Goal: Transaction & Acquisition: Purchase product/service

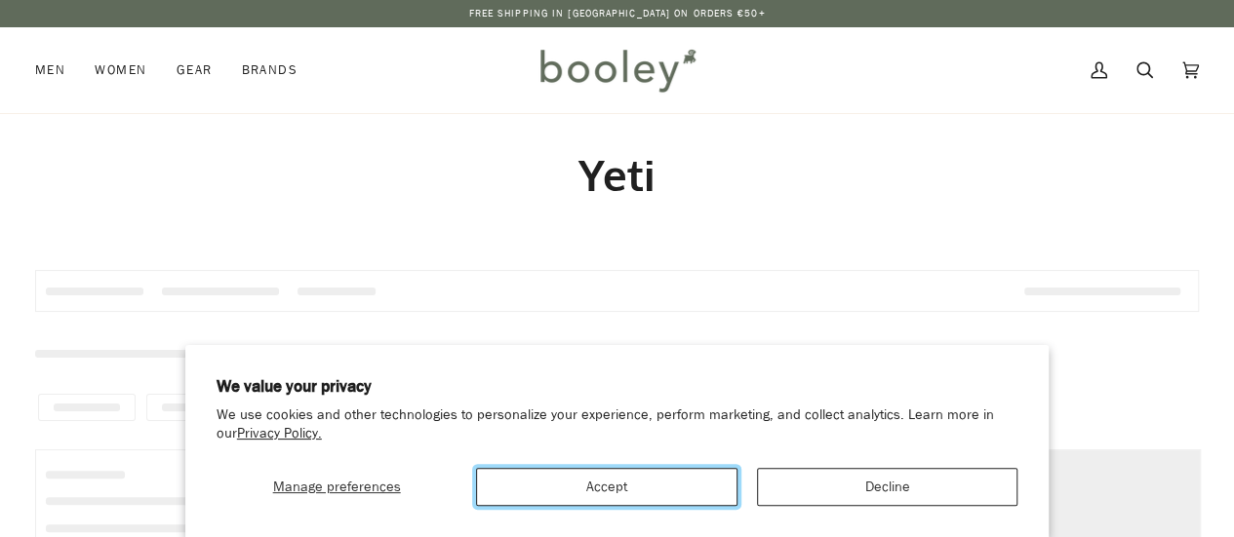
click at [648, 485] on button "Accept" at bounding box center [606, 487] width 260 height 38
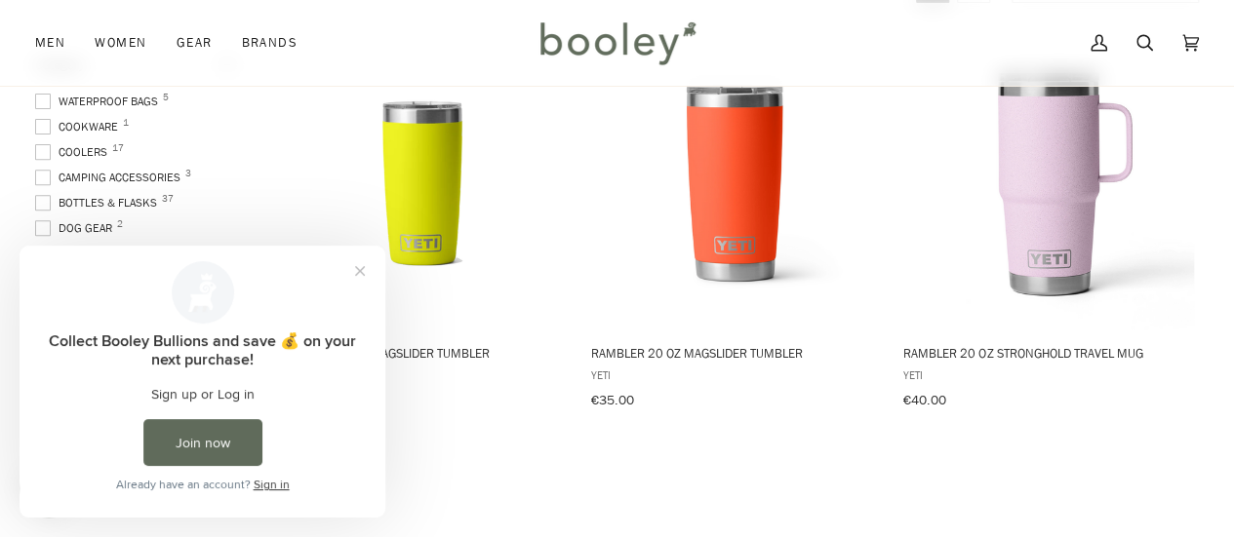
scroll to position [300, 0]
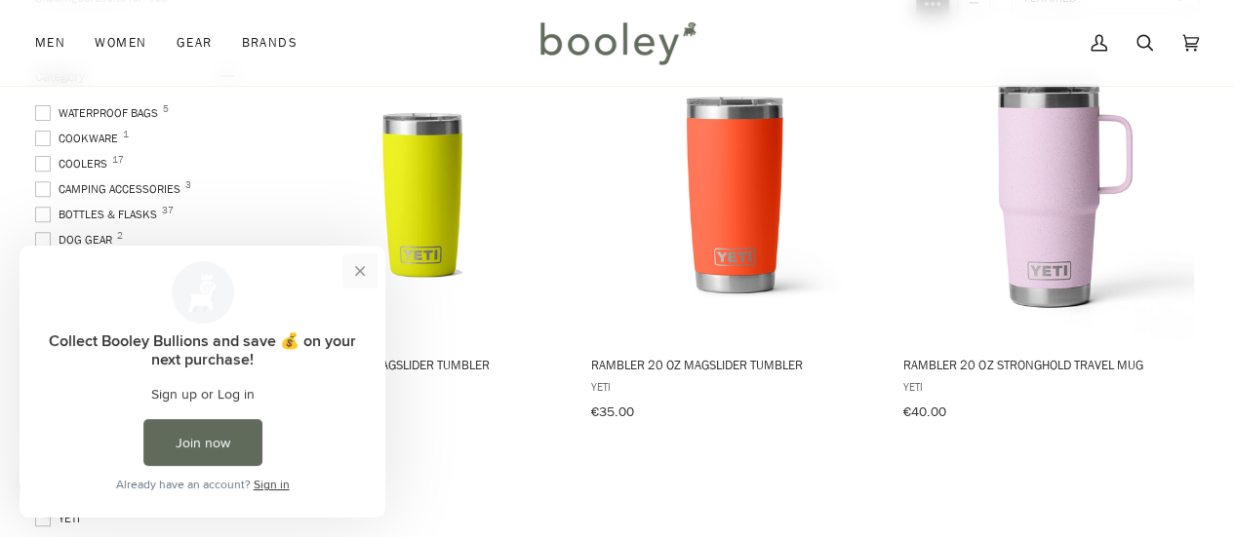
click at [359, 267] on button "Close prompt" at bounding box center [359, 271] width 35 height 35
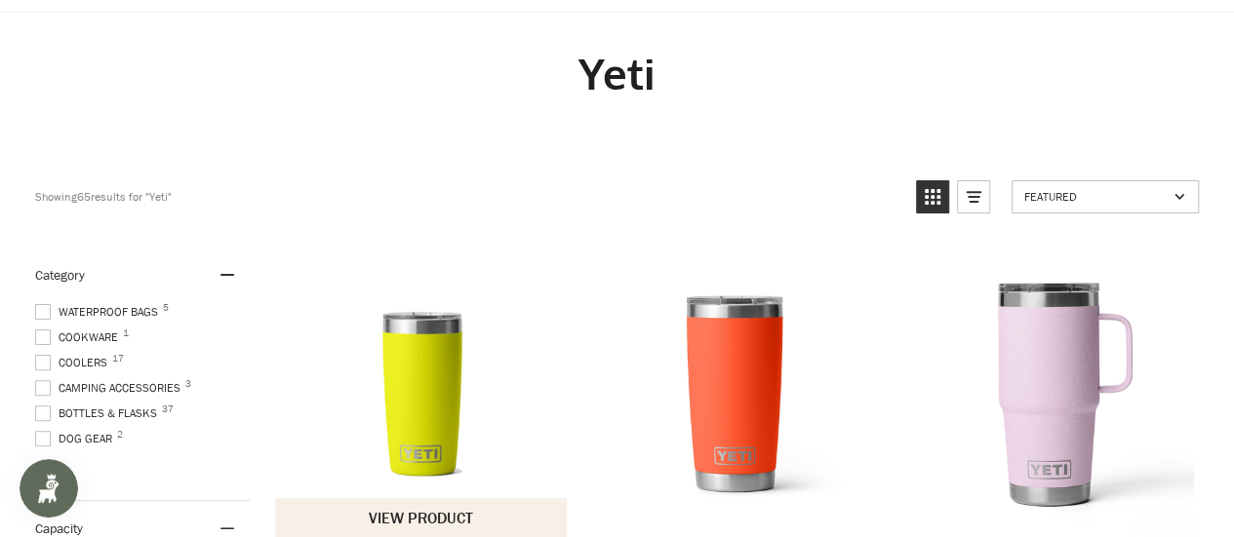
scroll to position [293, 0]
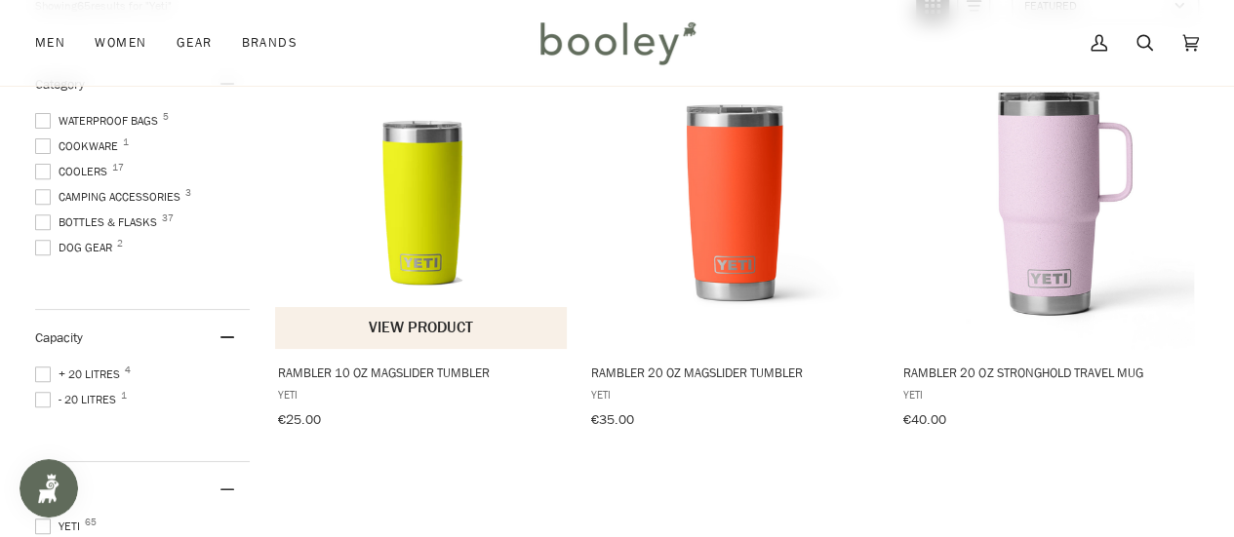
click at [407, 335] on button "View product" at bounding box center [421, 328] width 292 height 42
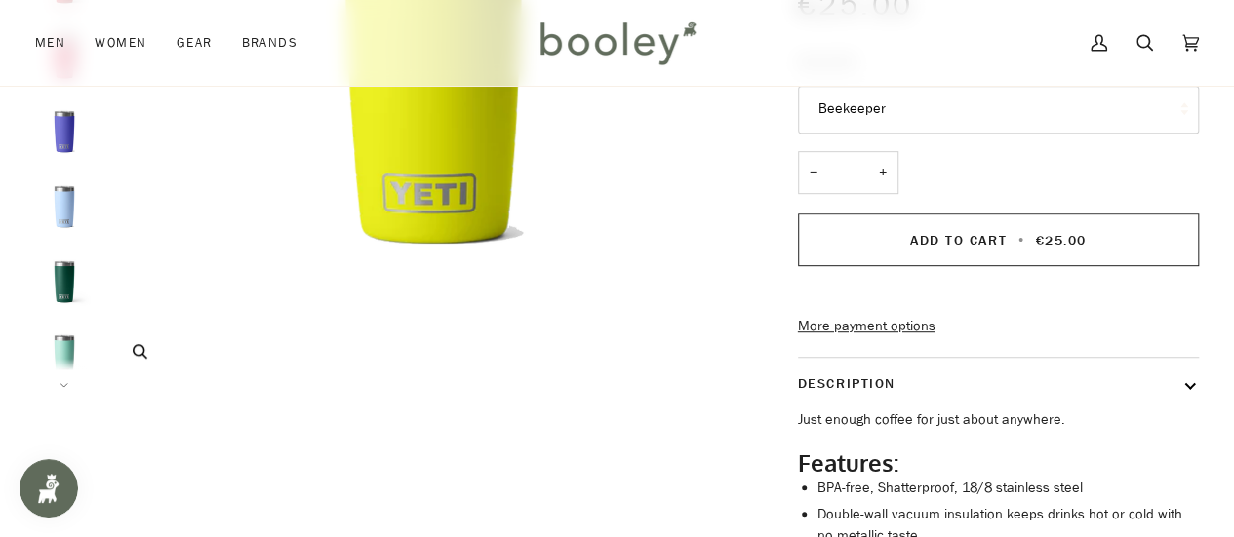
scroll to position [488, 0]
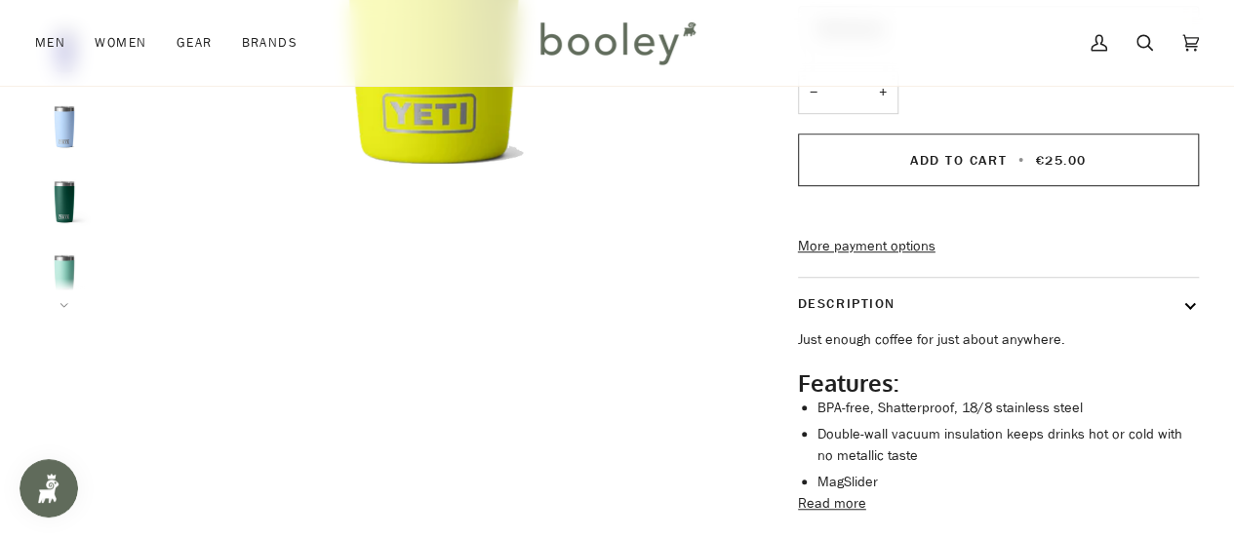
click at [67, 303] on icon at bounding box center [64, 305] width 10 height 5
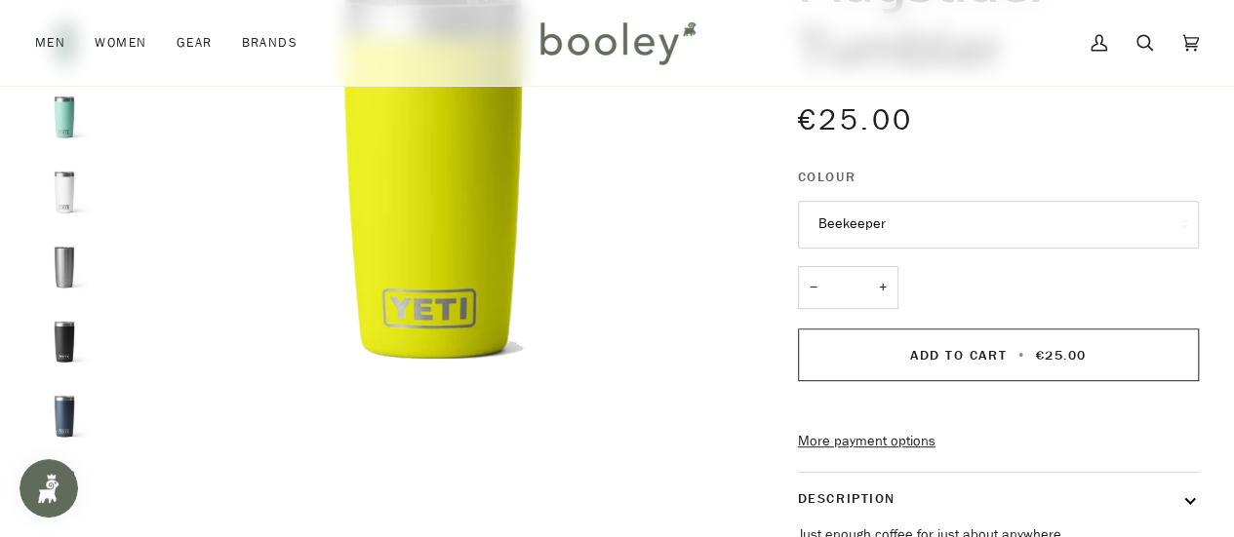
scroll to position [217, 0]
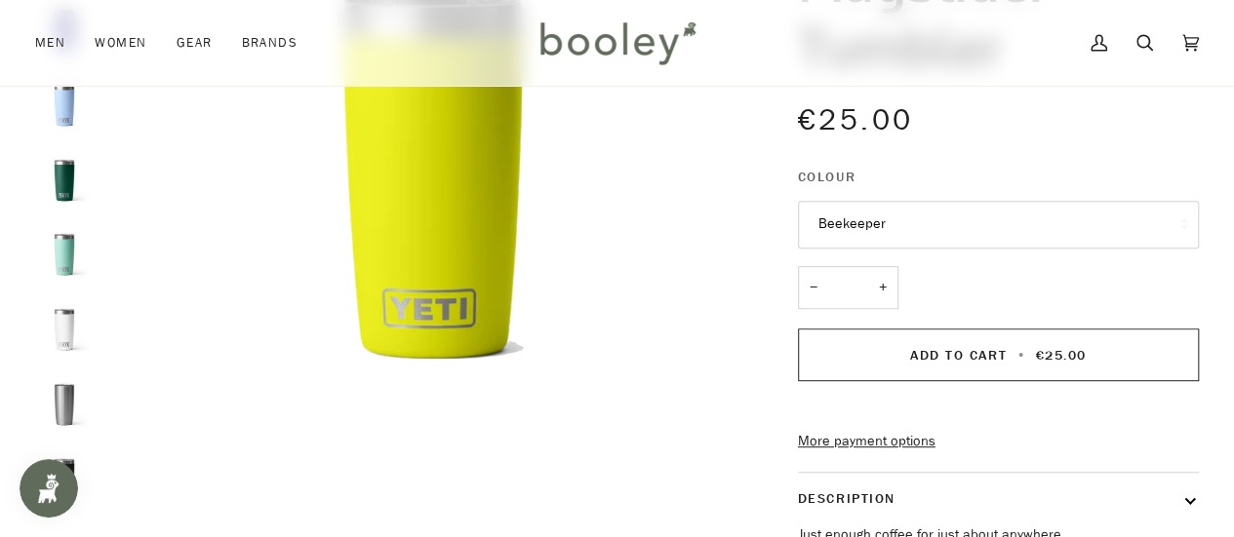
click at [54, 241] on img "Yeti Rambler 10 oz MagSlider Tumbler Seafoam - Booley Galway" at bounding box center [64, 254] width 59 height 59
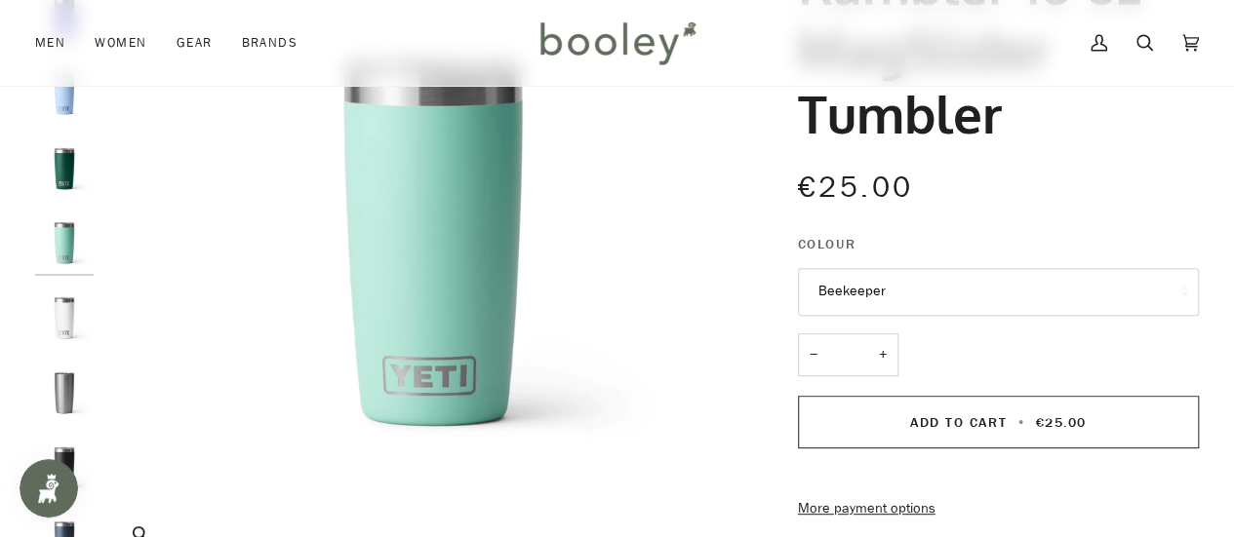
scroll to position [195, 0]
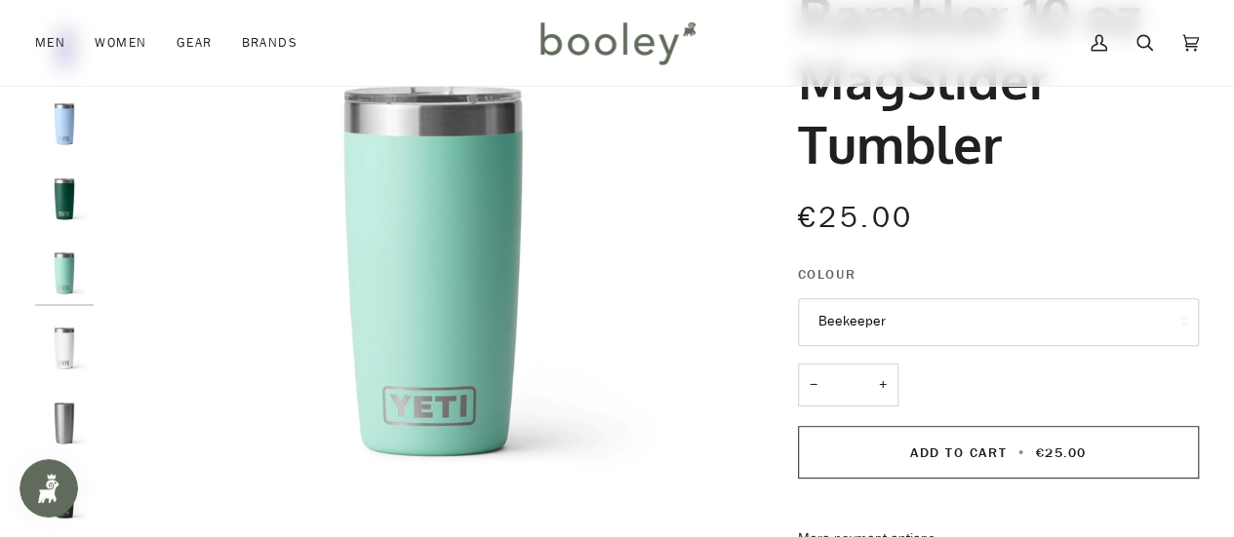
click at [62, 333] on img "Yeti Rambler 10 oz MagSlider Tumbler White - Booley Galway" at bounding box center [64, 348] width 59 height 59
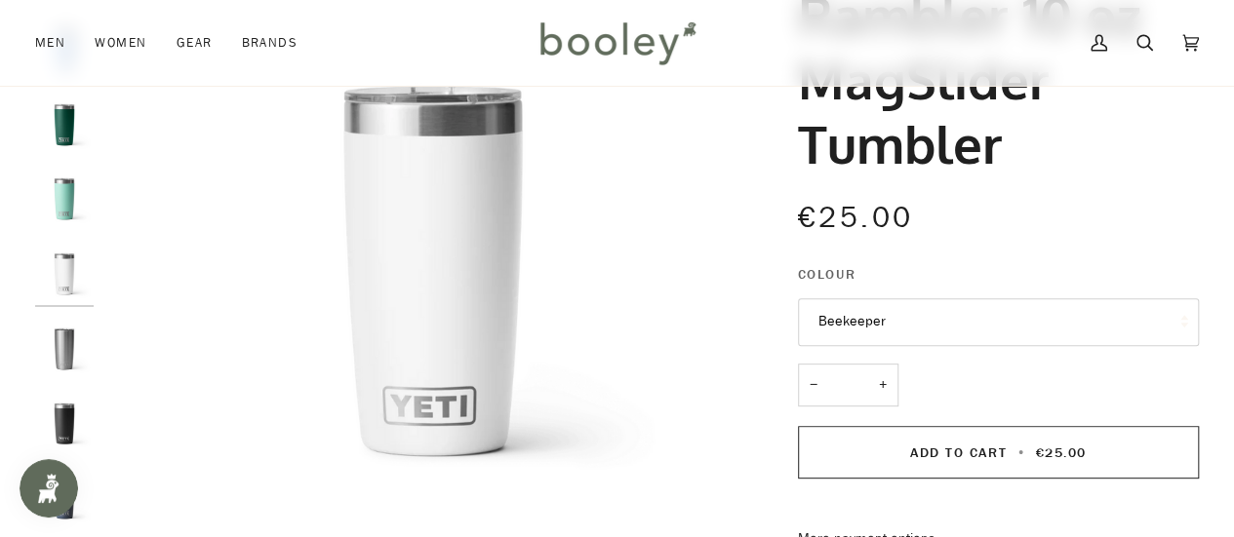
click at [62, 272] on img "Yeti Rambler 10 oz MagSlider Tumbler White - Booley Galway" at bounding box center [64, 274] width 59 height 59
click at [57, 190] on img "Yeti Rambler 10 oz MagSlider Tumbler Seafoam - Booley Galway" at bounding box center [64, 199] width 59 height 59
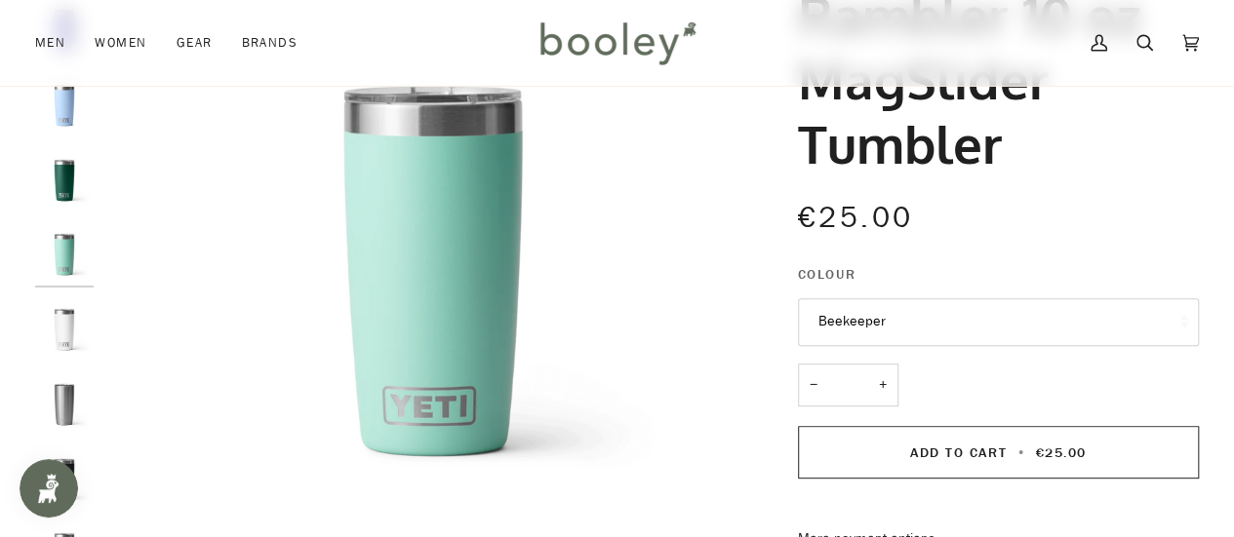
scroll to position [295, 0]
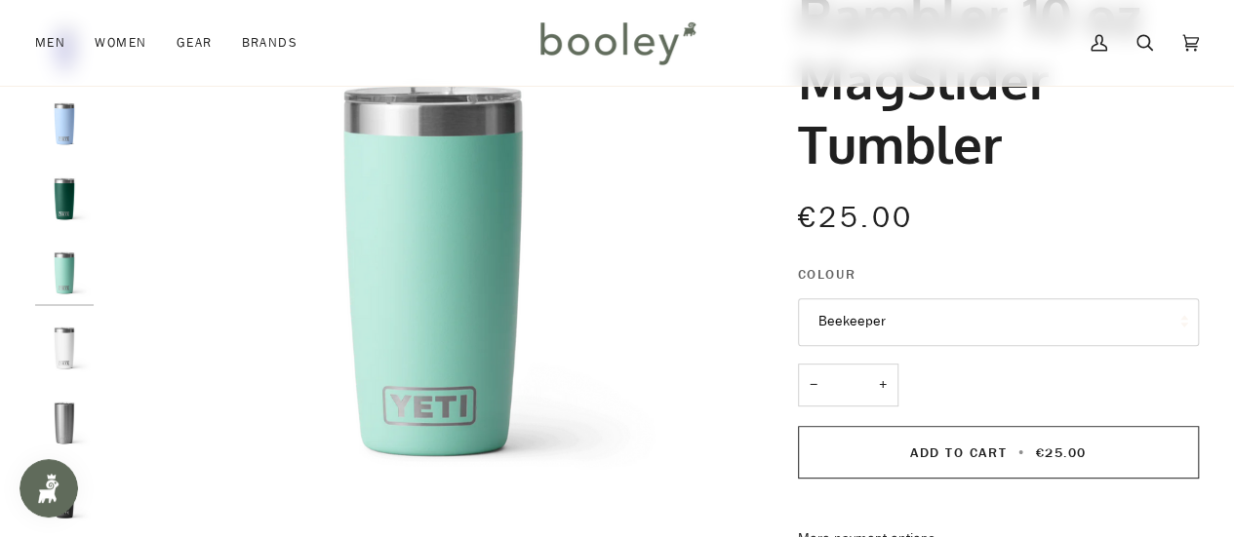
click at [60, 197] on img "Yeti Rambler 10 oz MagSlider Tumbler Black Forest Green - Booley Galway" at bounding box center [64, 199] width 59 height 59
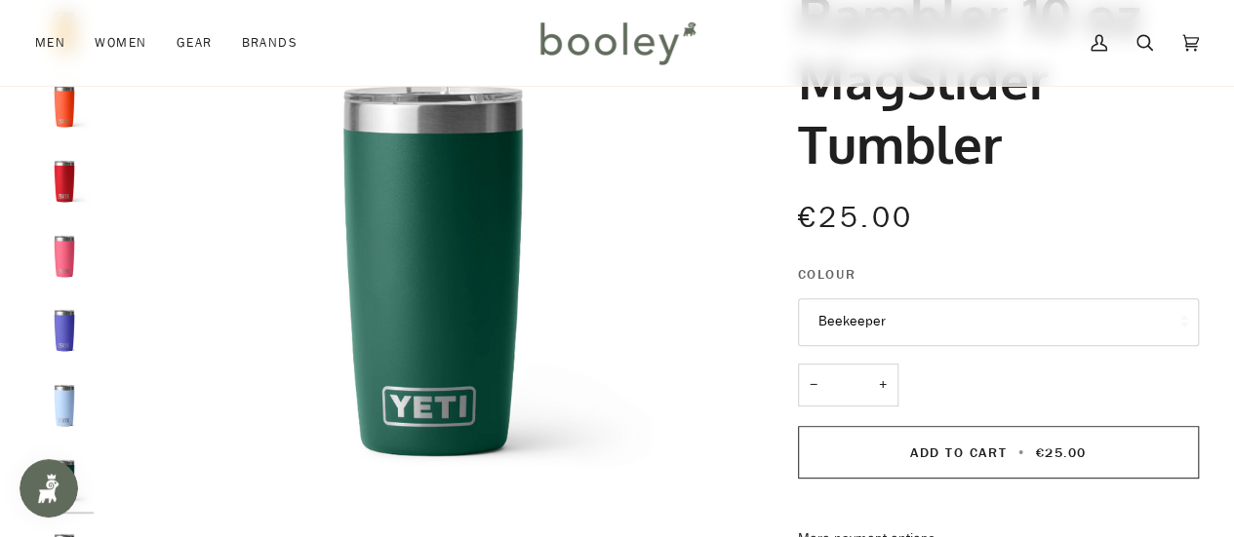
scroll to position [0, 0]
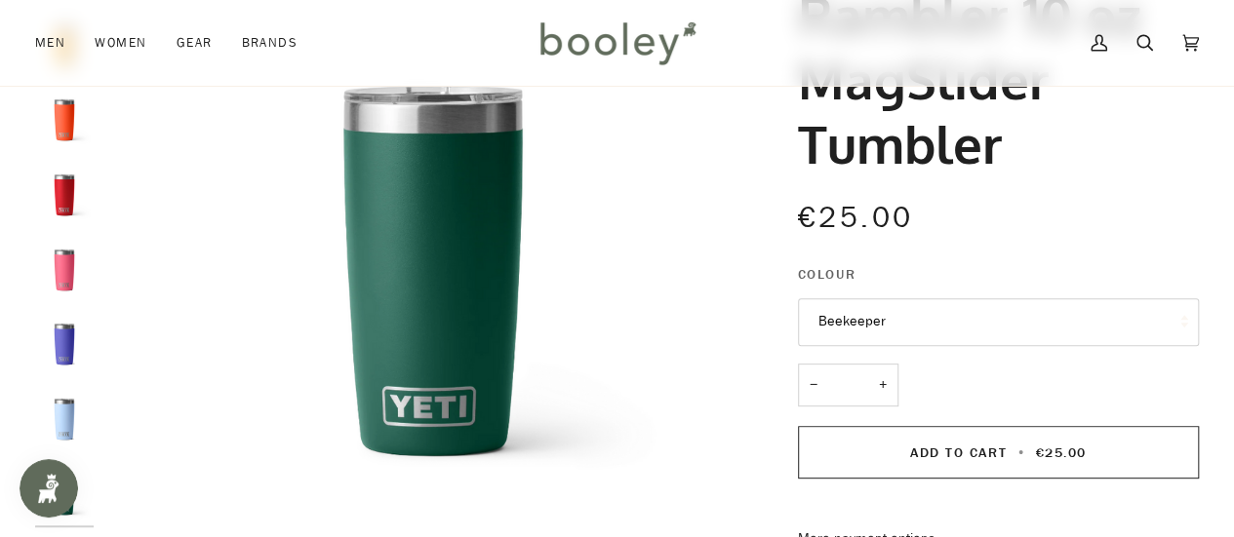
click at [67, 265] on img "Yeti Rambler 10oz Tumbler Tropical Pink - Booley Galway" at bounding box center [64, 270] width 59 height 59
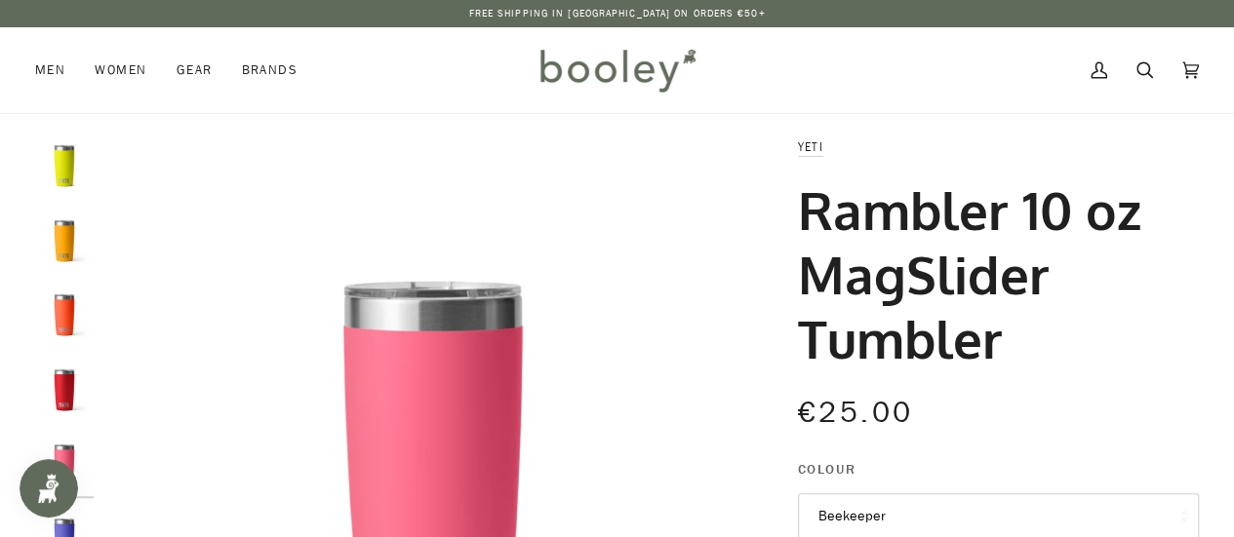
click at [59, 233] on img "Yeti Rambler 10 oz MagSlider Tumbler Beekeeper - Booley Galway" at bounding box center [64, 241] width 59 height 59
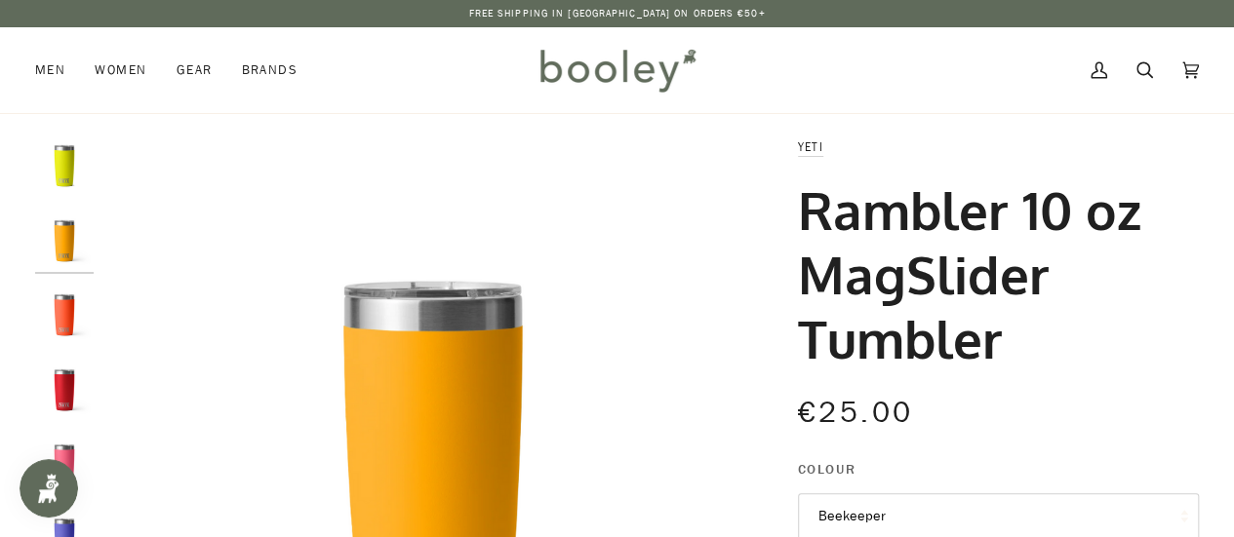
click at [57, 170] on img "Yeti Rambler 10 oz MagSlider Tumbler Firefly Yellow - Booley Galway" at bounding box center [64, 166] width 59 height 59
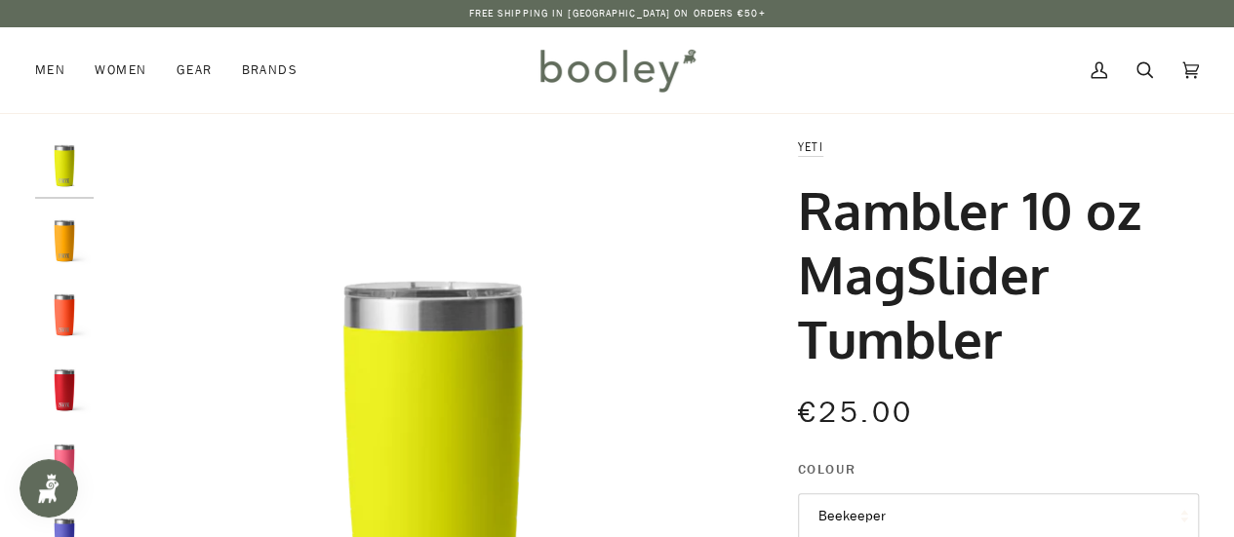
click at [49, 326] on img "Yeti Rambler 10 oz MagSlider Tumbler Papaya - Booley Galway" at bounding box center [64, 315] width 59 height 59
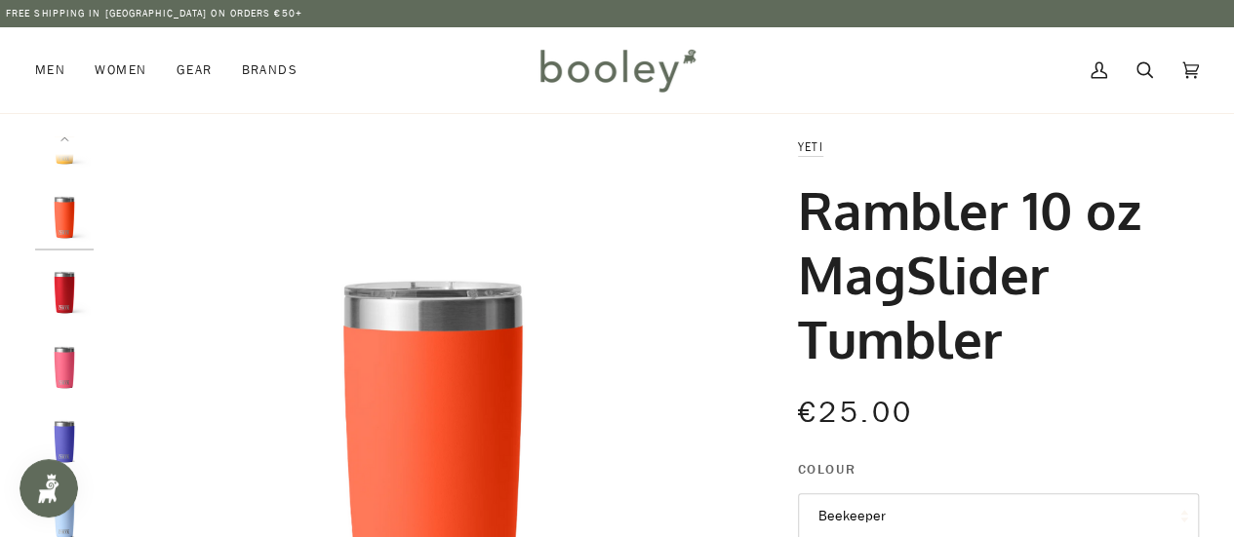
scroll to position [37, 0]
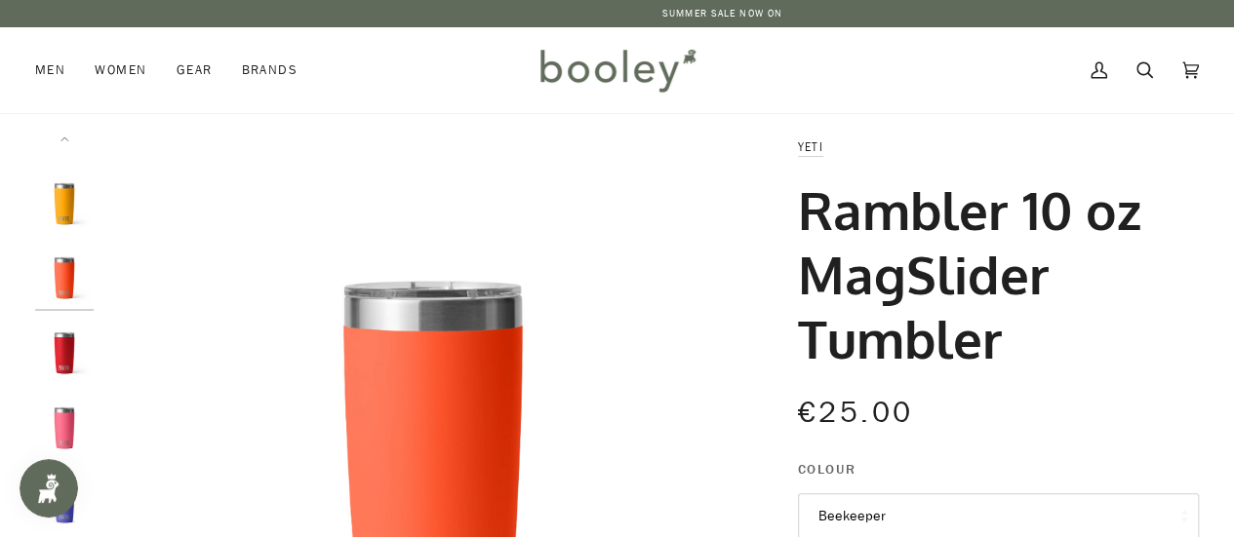
click at [56, 274] on div at bounding box center [69, 466] width 68 height 658
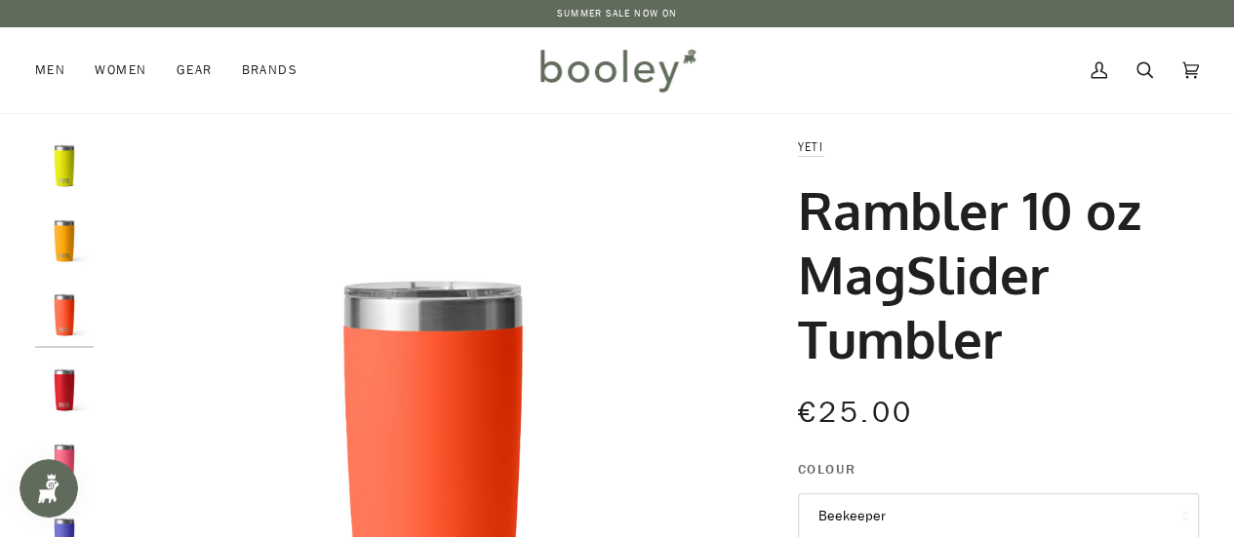
drag, startPoint x: 55, startPoint y: 420, endPoint x: 59, endPoint y: 397, distance: 23.9
click at [54, 420] on div at bounding box center [69, 466] width 68 height 658
click at [66, 387] on img "Yeti Rambler 10 oz MagSlider Tumbler Rescue Red - Booley Galway" at bounding box center [64, 390] width 59 height 59
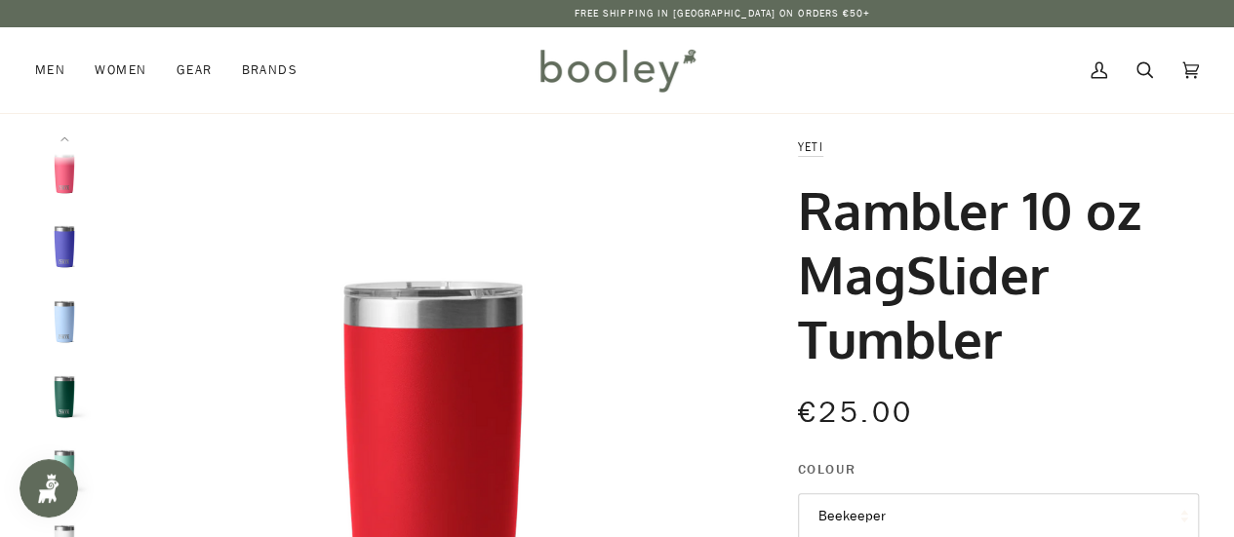
click at [58, 315] on img "Yeti Rambler 10 oz MagSlider Tumbler Big Sky Blue - Booley Galway" at bounding box center [64, 322] width 59 height 59
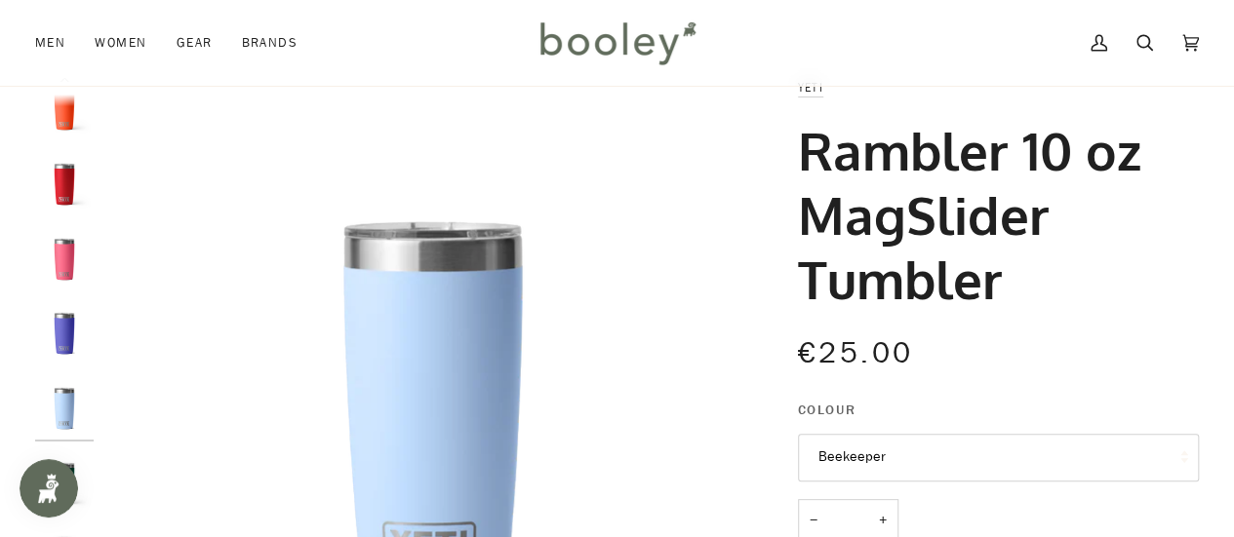
scroll to position [195, 0]
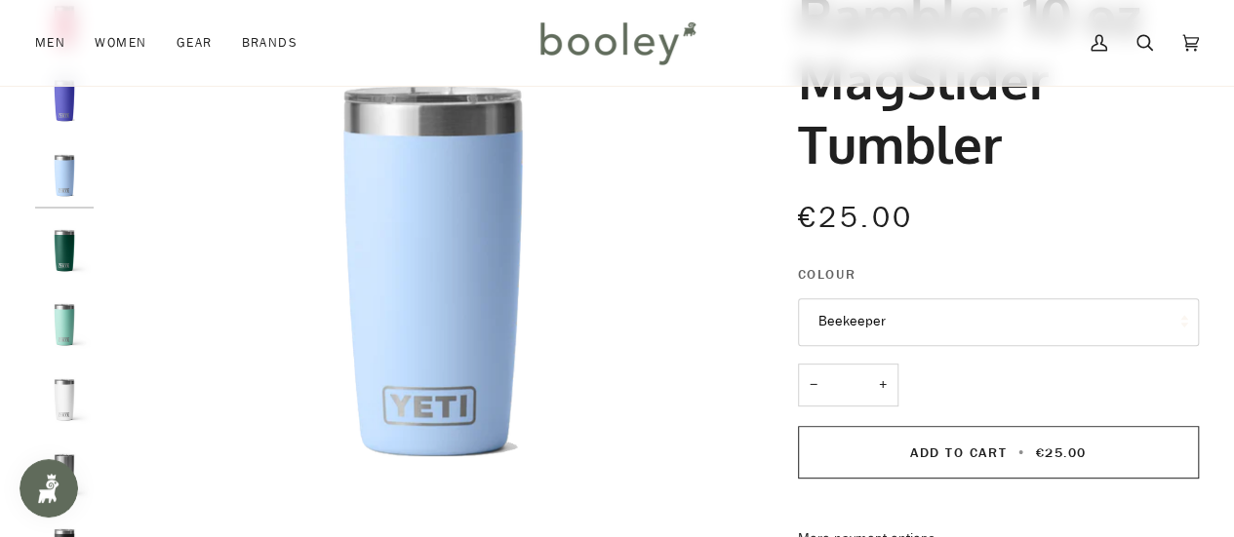
click at [64, 406] on img "Yeti Rambler 10 oz MagSlider Tumbler White - Booley Galway" at bounding box center [64, 400] width 59 height 59
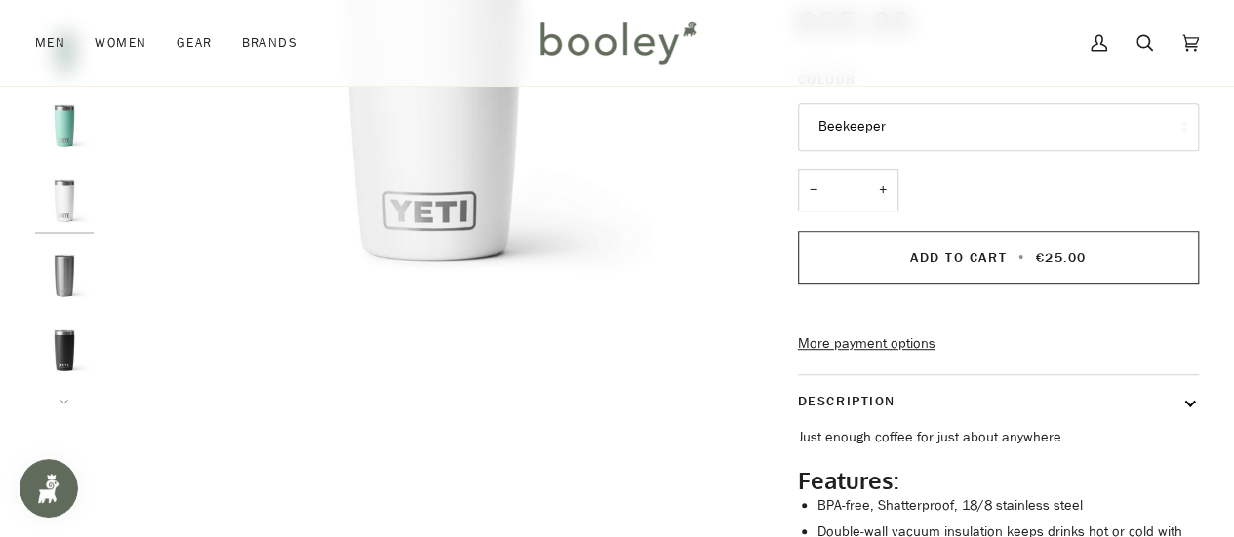
scroll to position [217, 0]
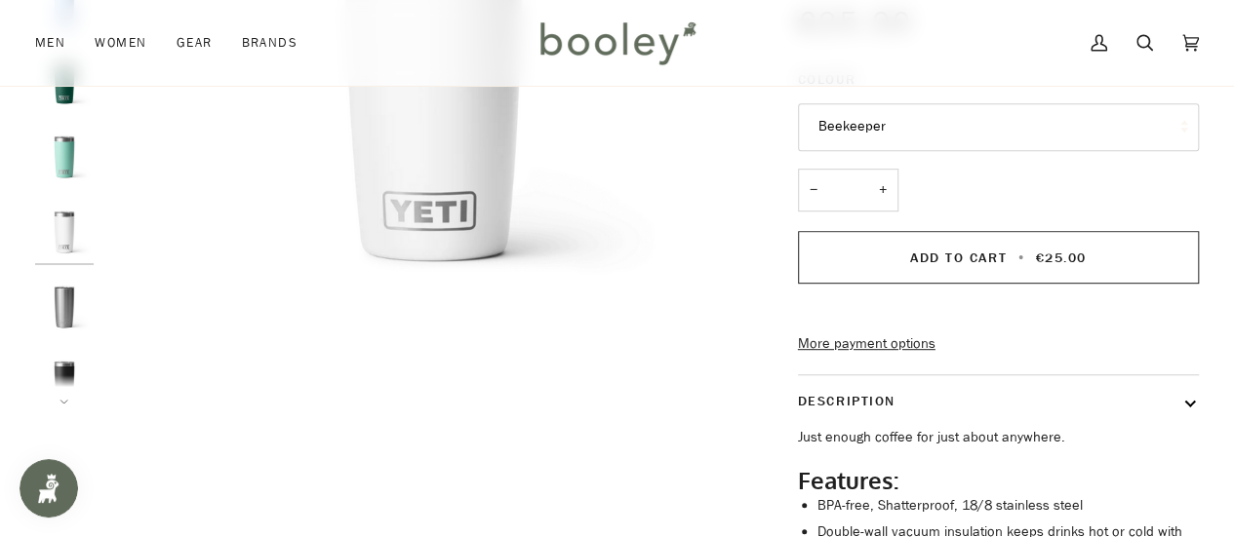
click at [44, 272] on div at bounding box center [69, 75] width 68 height 658
click at [48, 292] on img "Yeti Rambler 10 oz MagSlider Tumbler Stainless Steel - Booley Galway" at bounding box center [64, 307] width 59 height 59
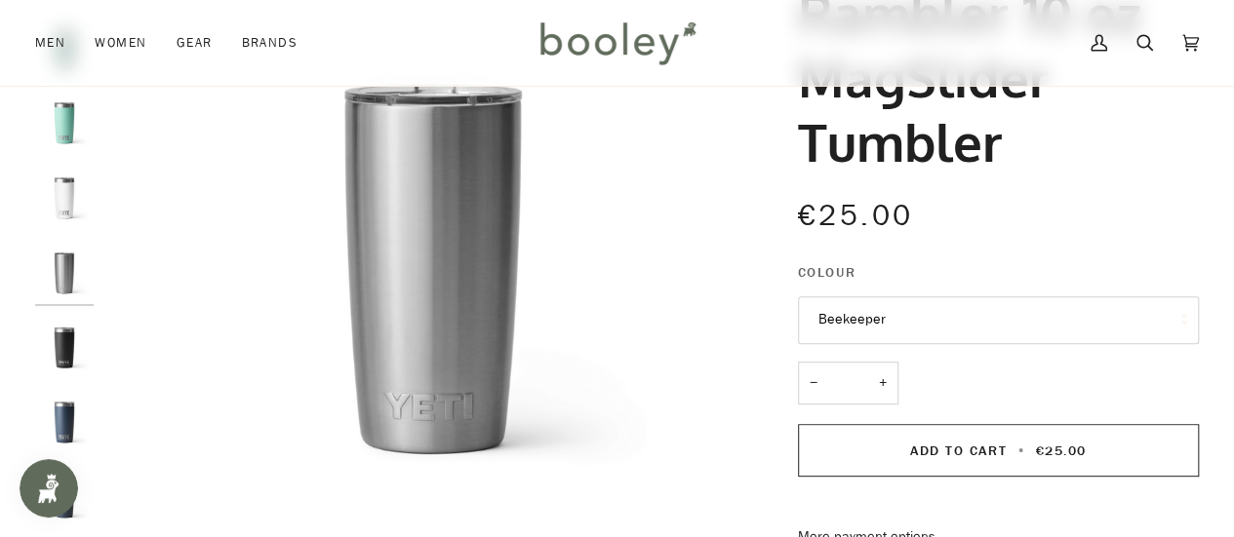
scroll to position [98, 0]
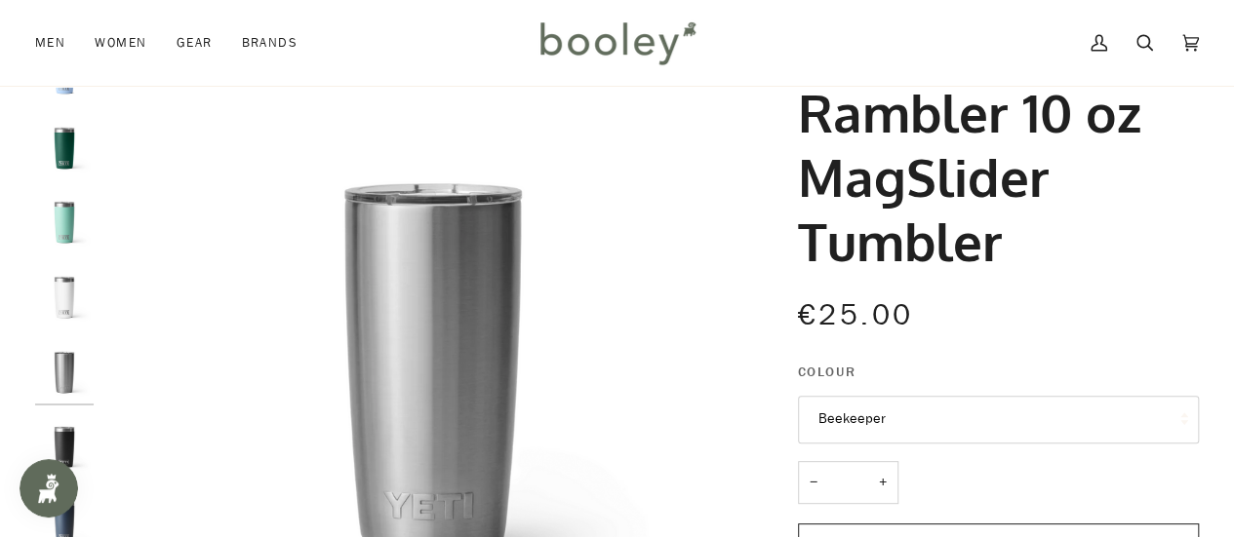
click at [66, 288] on img "Yeti Rambler 10 oz MagSlider Tumbler White - Booley Galway" at bounding box center [64, 297] width 59 height 59
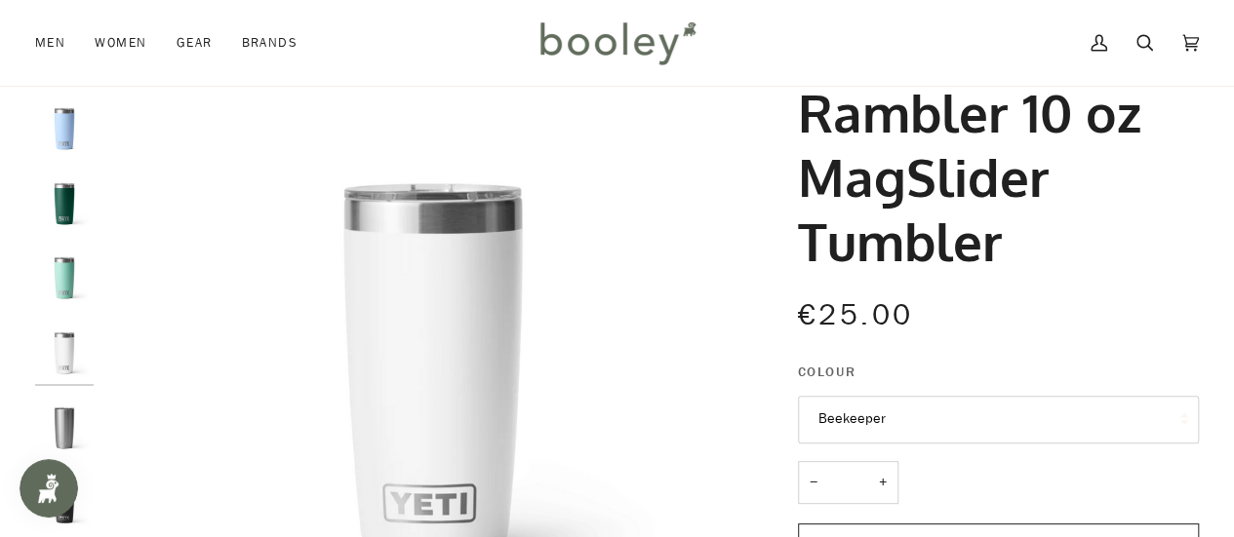
scroll to position [370, 0]
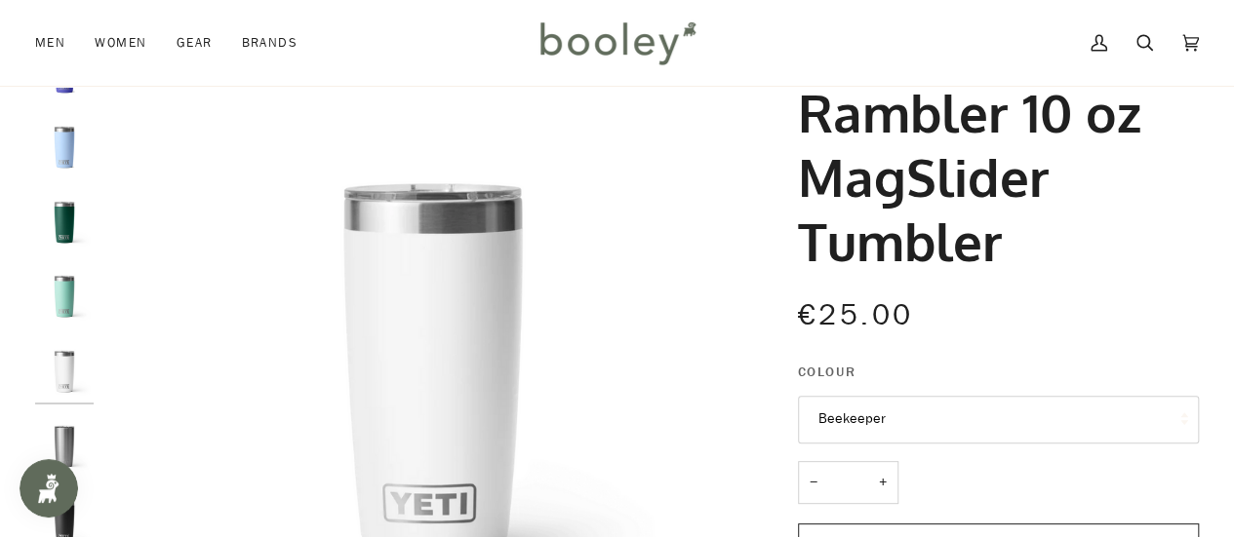
click at [60, 214] on img "Yeti Rambler 10 oz MagSlider Tumbler Black Forest Green - Booley Galway" at bounding box center [64, 222] width 59 height 59
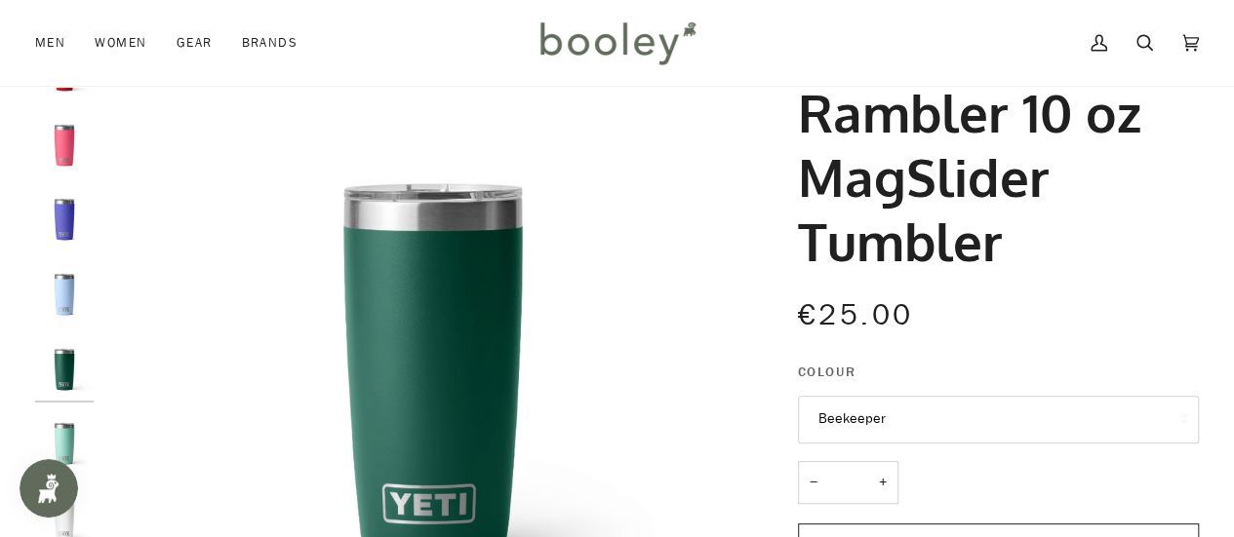
scroll to position [220, 0]
click at [65, 298] on img "Yeti Rambler 10 oz MagSlider Tumbler Big Sky Blue - Booley Galway" at bounding box center [64, 296] width 59 height 59
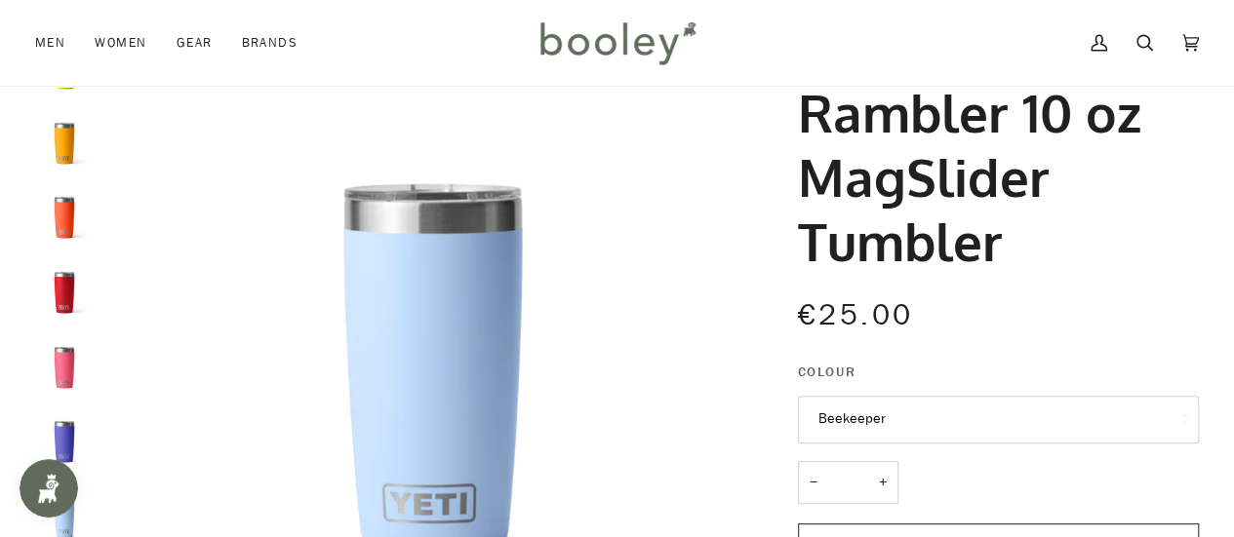
scroll to position [0, 0]
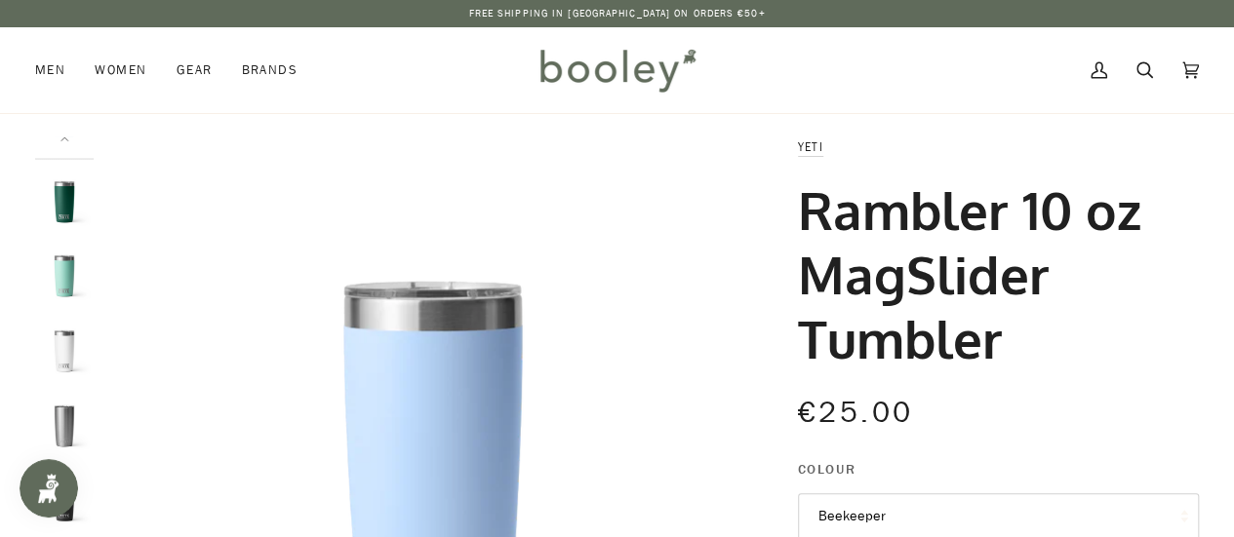
click at [66, 275] on img "Yeti Rambler 10 oz MagSlider Tumbler Seafoam - Booley Galway" at bounding box center [64, 276] width 59 height 59
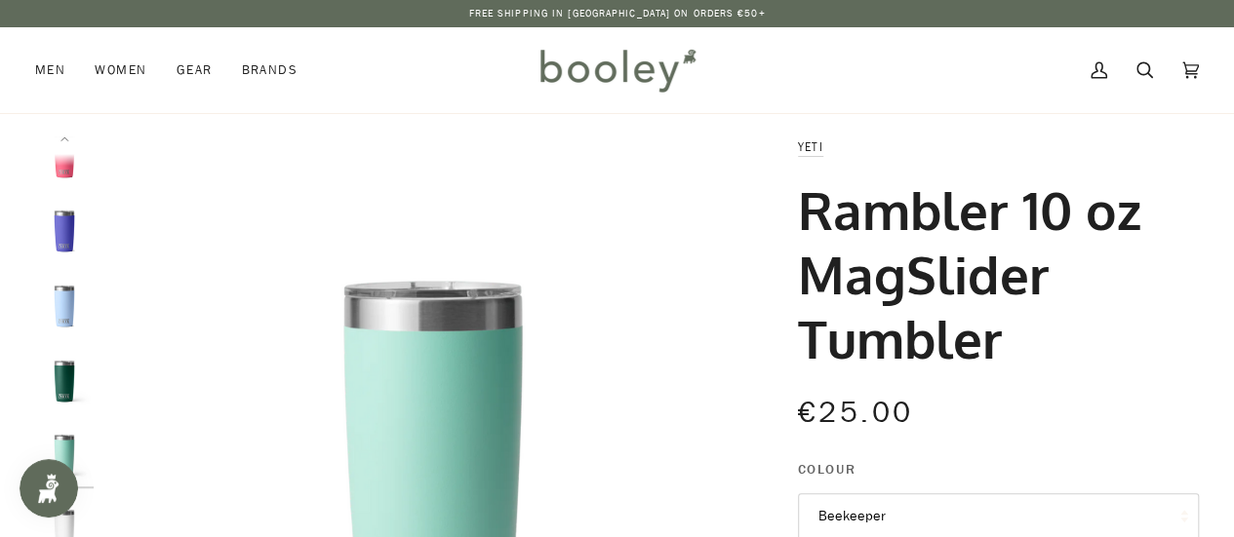
scroll to position [295, 0]
